Goal: Task Accomplishment & Management: Complete application form

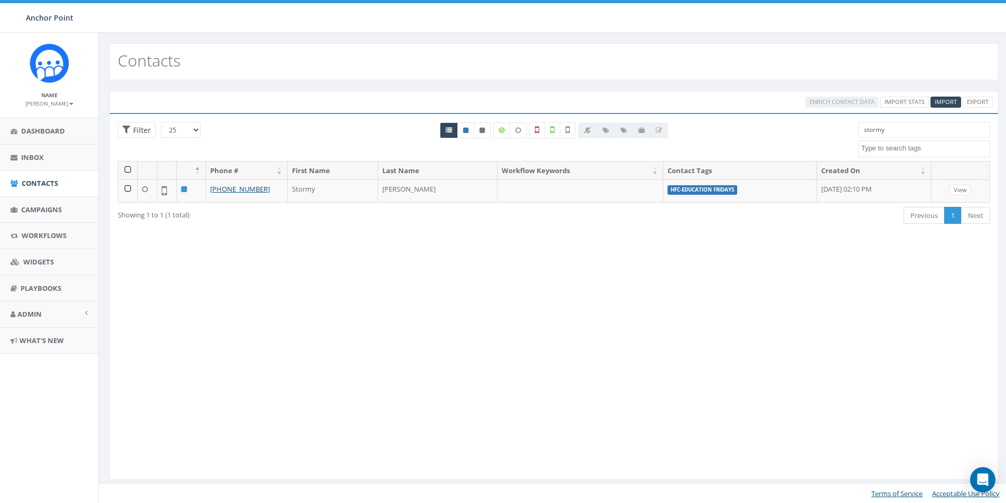
select select
click at [47, 182] on span "Contacts" at bounding box center [40, 183] width 36 height 10
select select
drag, startPoint x: 894, startPoint y: 134, endPoint x: 839, endPoint y: 131, distance: 55.0
click at [850, 141] on div "stormy 0613 Donor Dinner 2024/09/12 2024 gala 2025/09/05 2025 Gala Table Host 2…" at bounding box center [924, 139] width 148 height 35
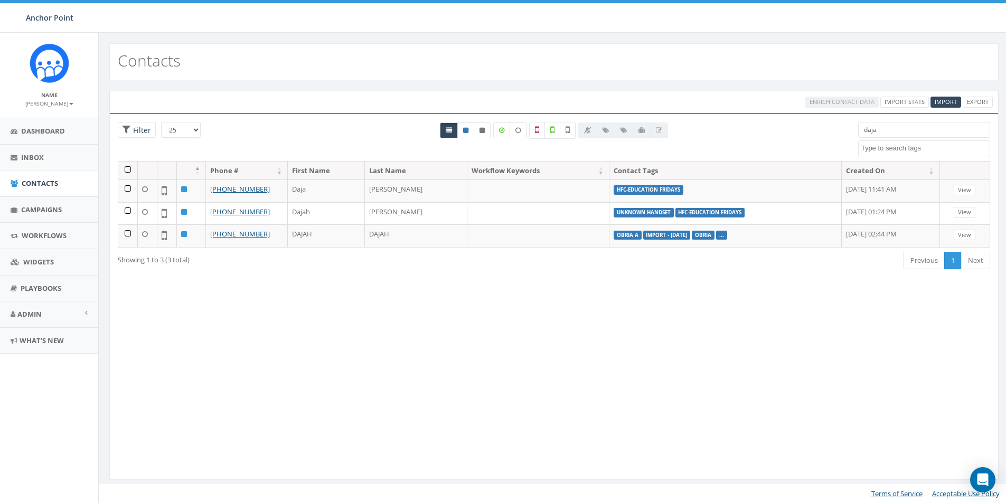
drag, startPoint x: 892, startPoint y: 134, endPoint x: 836, endPoint y: 137, distance: 56.6
click at [836, 137] on div "25 50 100 Filter All 0 contact(s) on current page All 3 contact(s) filtered daj…" at bounding box center [554, 141] width 888 height 39
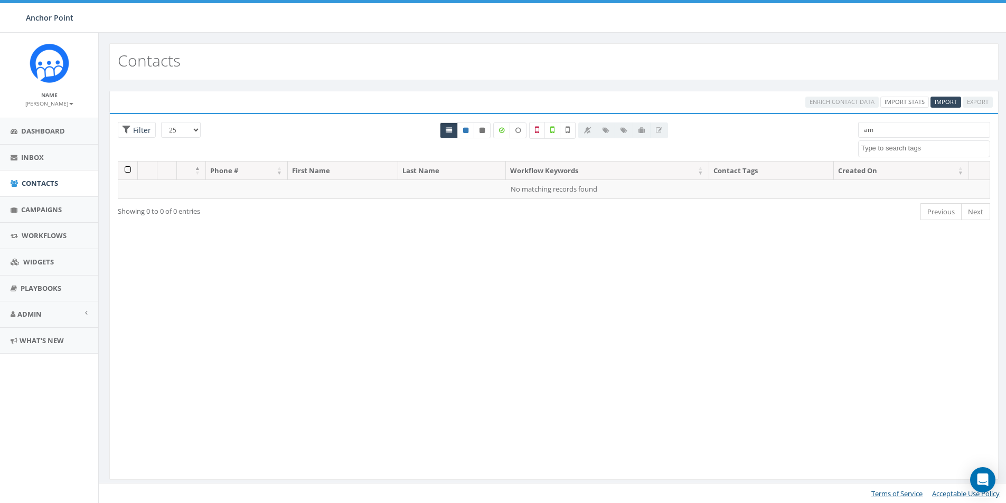
type input "a"
type input "gash"
click at [947, 98] on span "Import" at bounding box center [945, 102] width 22 height 8
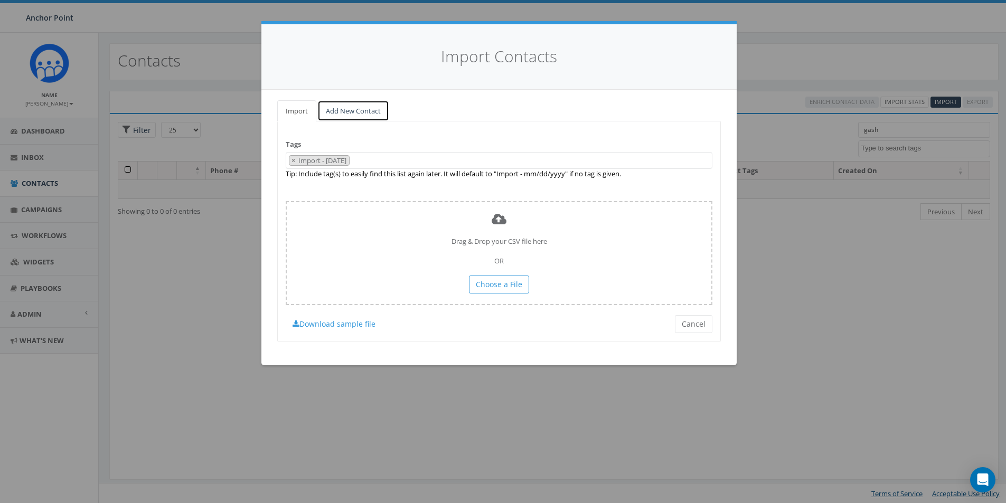
click at [349, 108] on link "Add New Contact" at bounding box center [353, 111] width 72 height 22
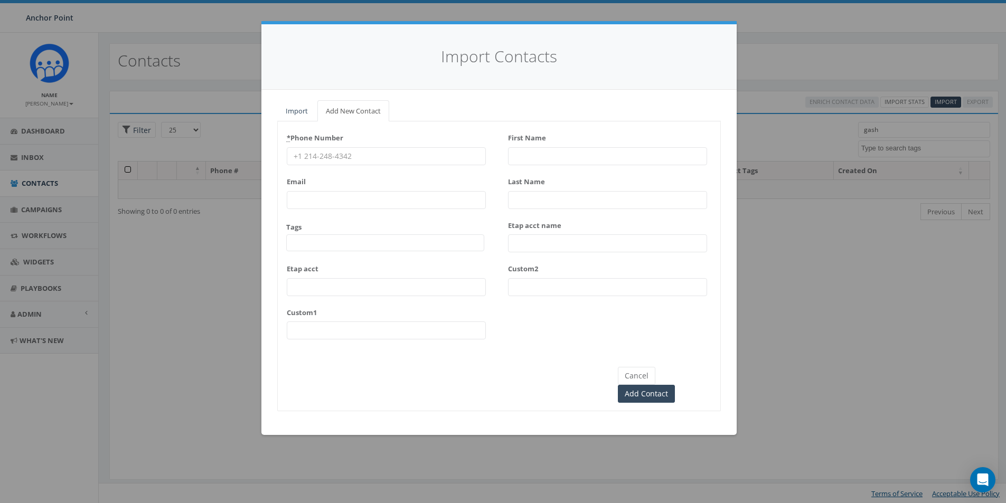
click at [337, 160] on input "* Phone Number" at bounding box center [386, 156] width 199 height 18
type input "720-530-9874"
click at [309, 242] on span at bounding box center [385, 242] width 198 height 17
type textarea "HFC"
select select "HFC-Education Fridays"
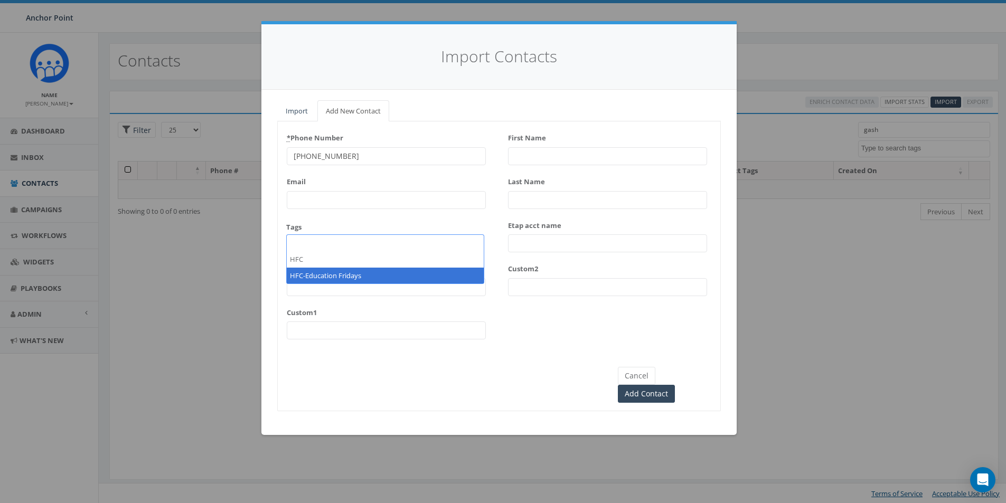
scroll to position [351, 0]
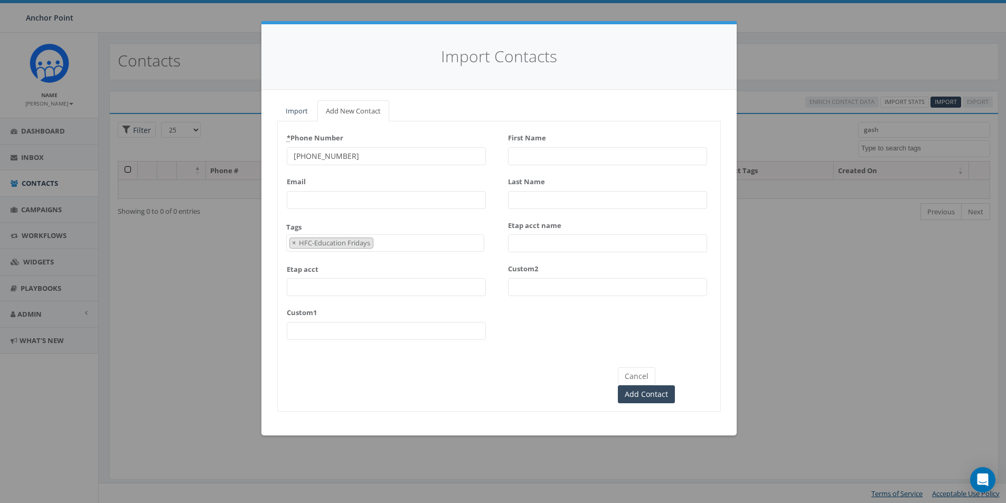
click at [535, 154] on input "First Name" at bounding box center [607, 156] width 199 height 18
type input "Amajana"
type input "Gash"
click at [675, 385] on input "Add Contact" at bounding box center [646, 394] width 57 height 18
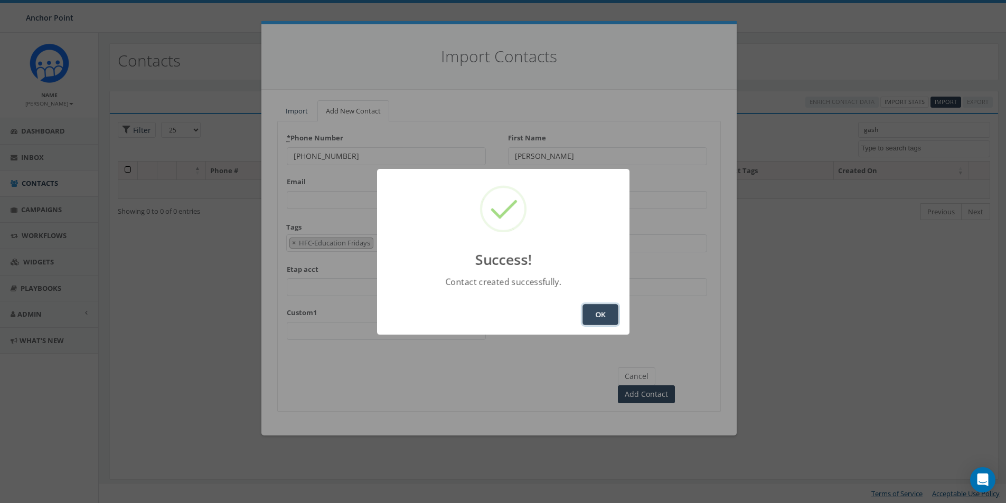
drag, startPoint x: 599, startPoint y: 315, endPoint x: 632, endPoint y: 288, distance: 42.5
click at [599, 314] on button "OK" at bounding box center [600, 314] width 36 height 21
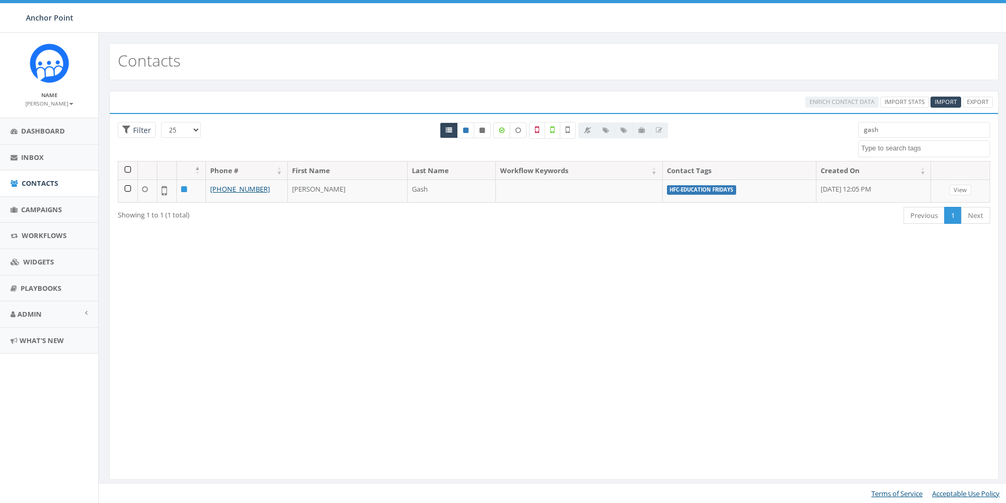
select select
